Goal: Task Accomplishment & Management: Use online tool/utility

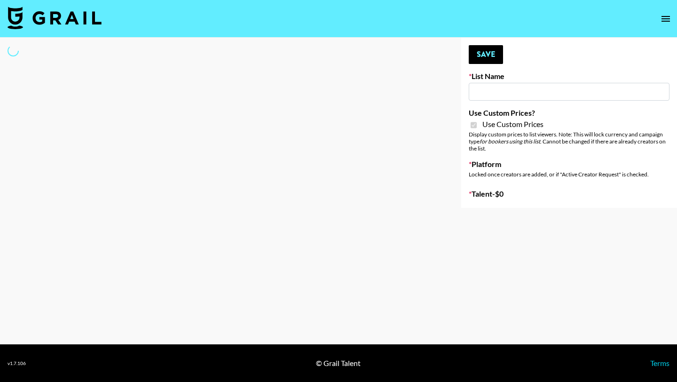
type input "HaruHaru Wonder 15/10"
checkbox input "true"
select select "Brand"
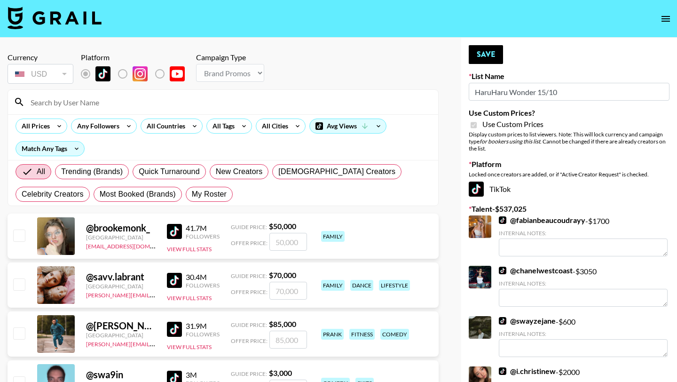
click at [118, 108] on input at bounding box center [228, 101] width 407 height 15
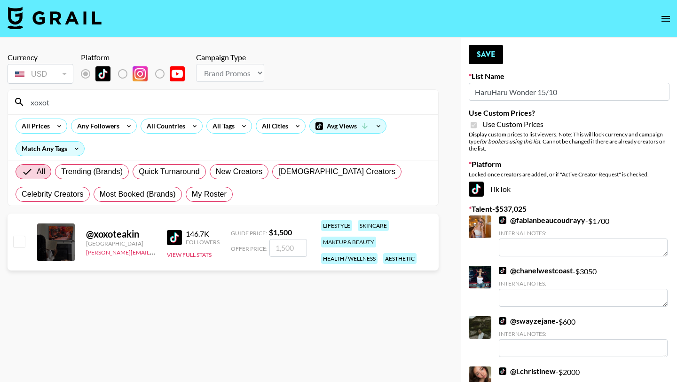
type input "xoxot"
click at [17, 243] on input "checkbox" at bounding box center [18, 240] width 11 height 11
checkbox input "true"
type input "1500"
click at [495, 53] on button "Save" at bounding box center [486, 54] width 34 height 19
